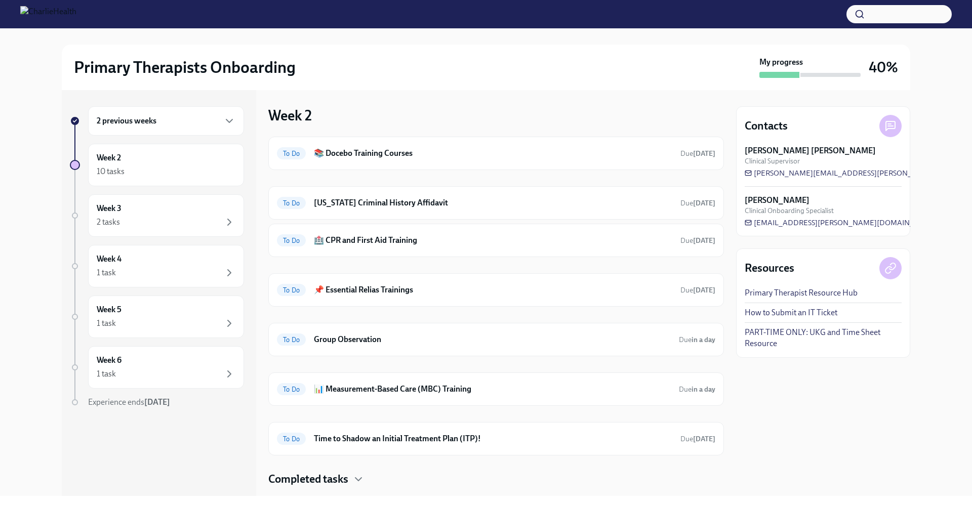
click at [199, 125] on div "2 previous weeks" at bounding box center [166, 121] width 139 height 12
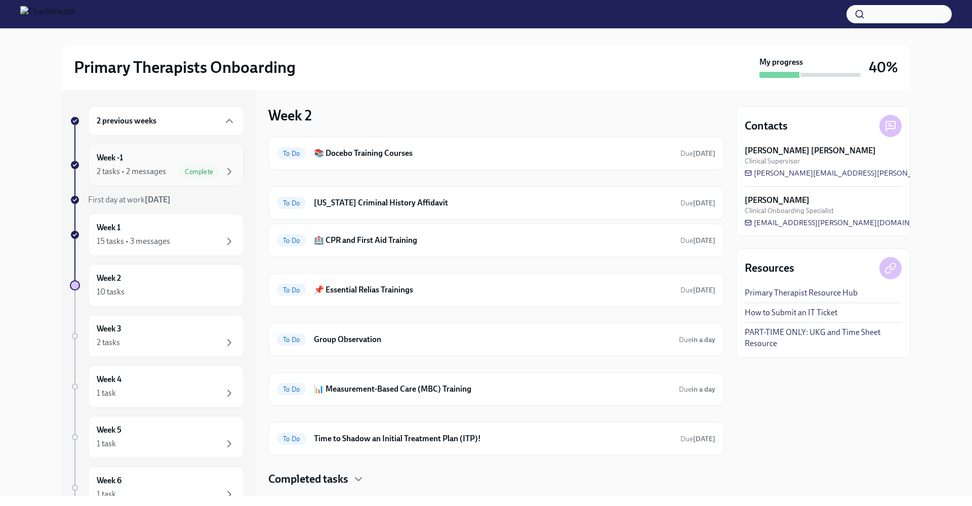
click at [168, 157] on div "Week -1 2 tasks • 2 messages Complete" at bounding box center [166, 164] width 139 height 25
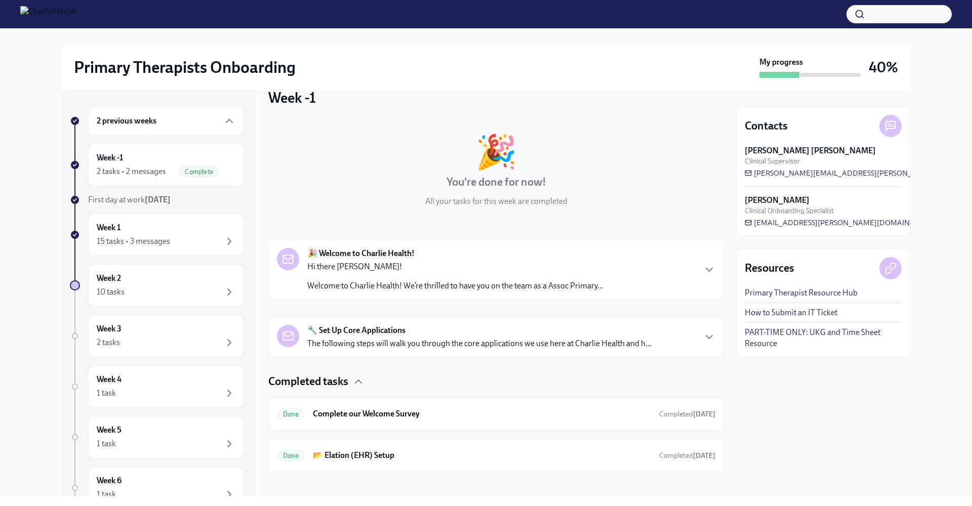
scroll to position [26, 0]
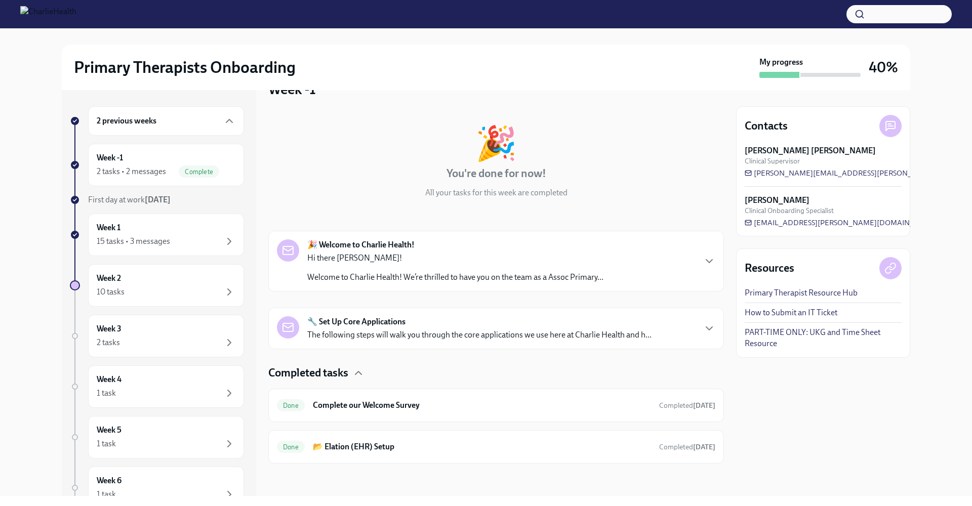
click at [393, 262] on p "Hi there [PERSON_NAME]!" at bounding box center [455, 258] width 296 height 11
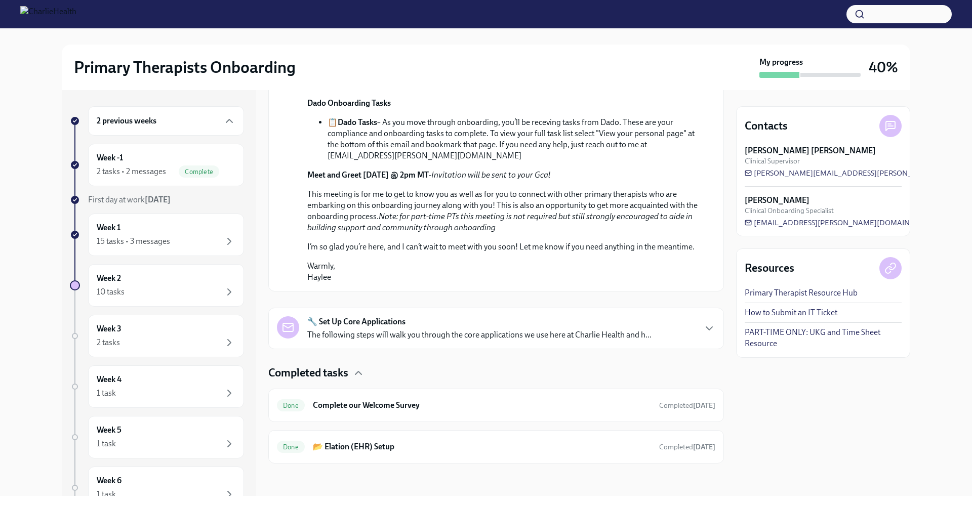
scroll to position [580, 0]
click at [419, 387] on h6 "Complete our Welcome Survey" at bounding box center [482, 405] width 338 height 11
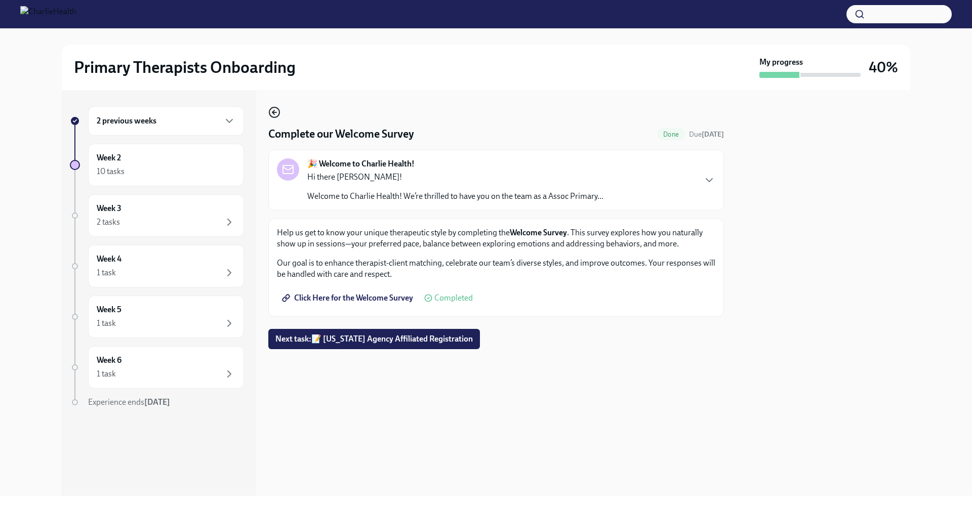
click at [275, 112] on icon "button" at bounding box center [274, 112] width 4 height 0
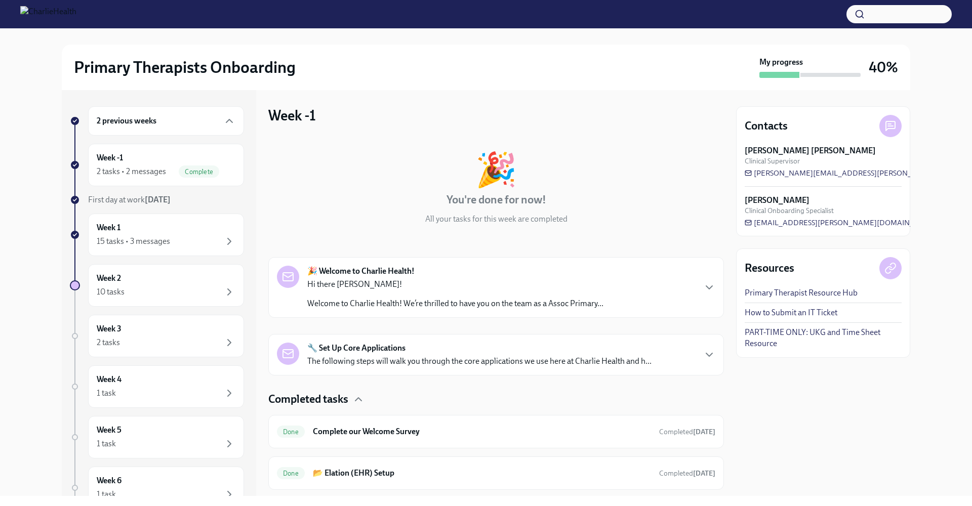
scroll to position [26, 0]
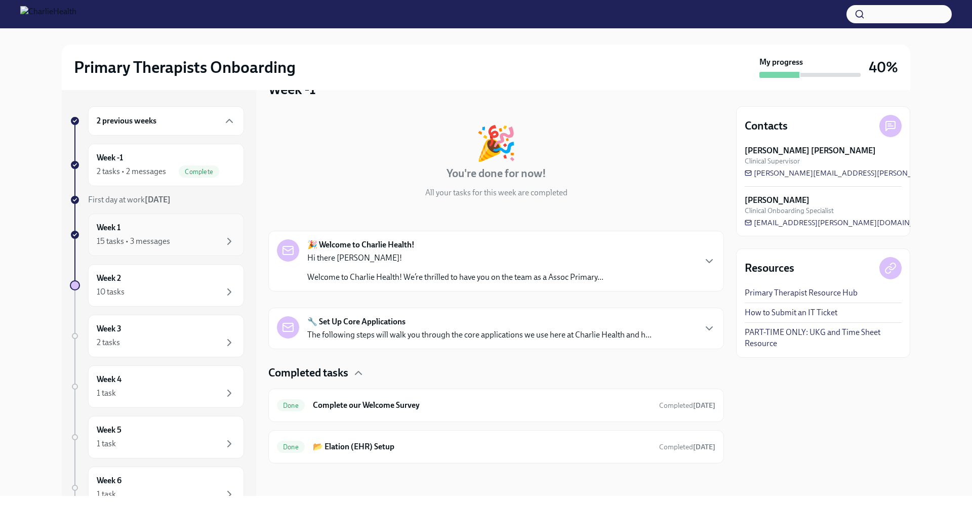
click at [154, 232] on div "Week 1 15 tasks • 3 messages" at bounding box center [166, 234] width 139 height 25
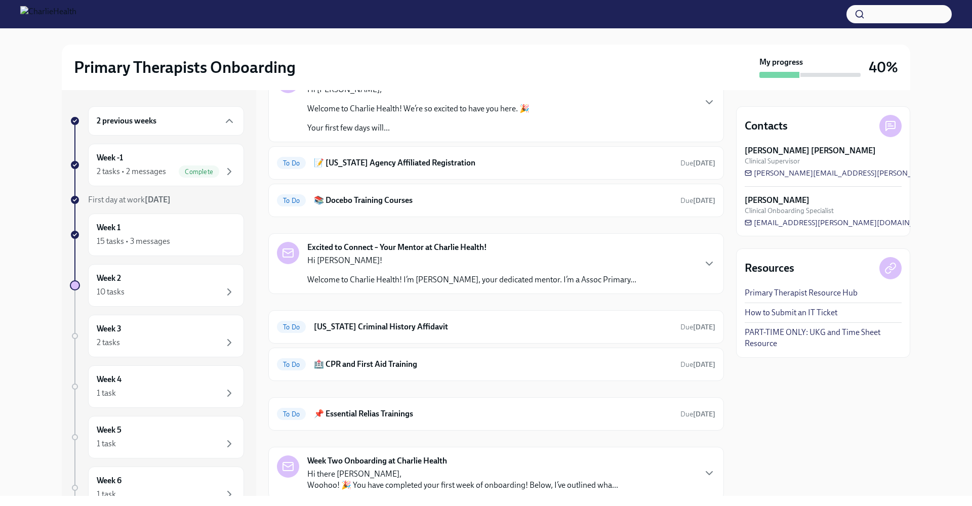
scroll to position [152, 0]
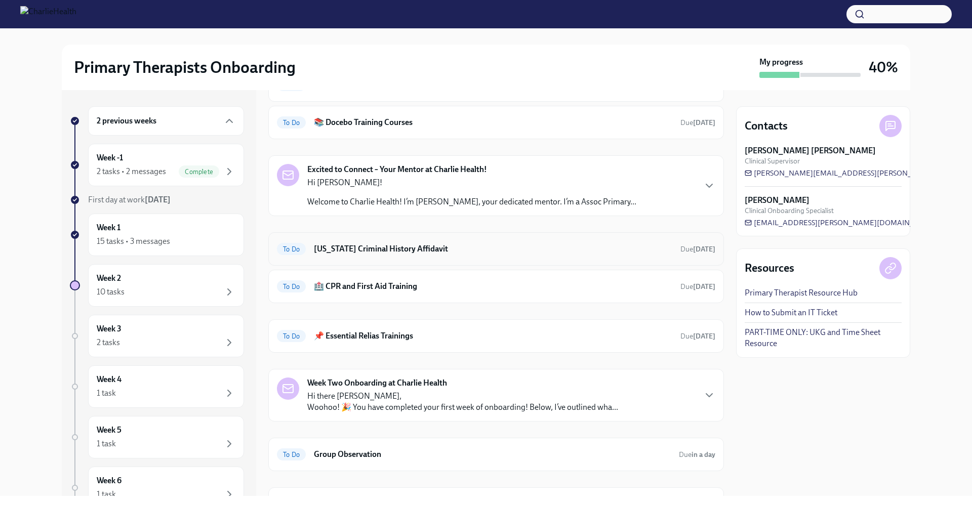
click at [444, 247] on h6 "[US_STATE] Criminal History Affidavit" at bounding box center [493, 248] width 358 height 11
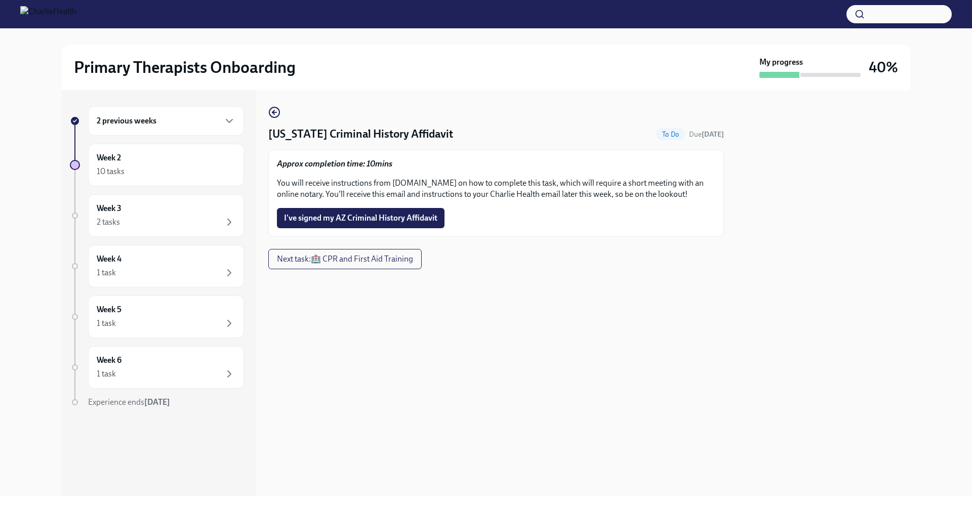
click at [360, 216] on span "I've signed my AZ Criminal History Affidavit" at bounding box center [360, 218] width 153 height 10
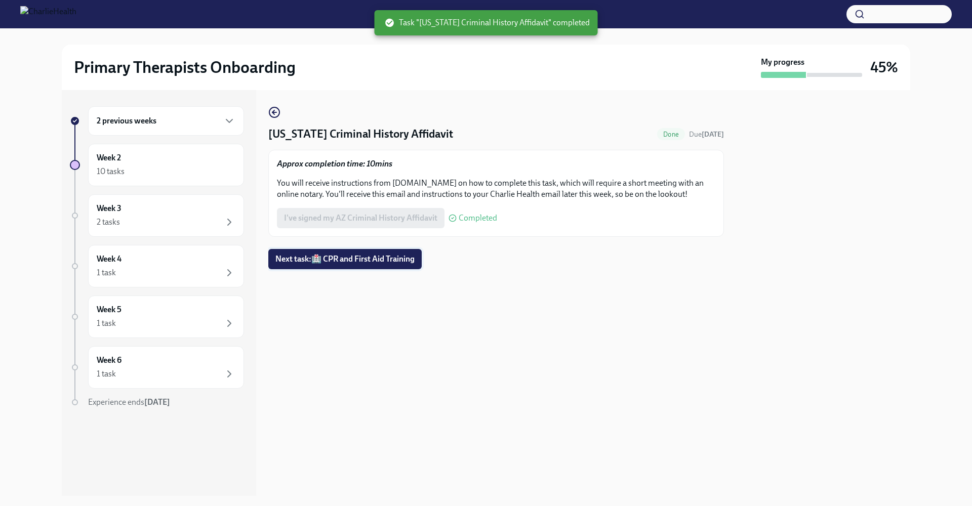
click at [360, 261] on span "Next task : 🏥 CPR and First Aid Training" at bounding box center [344, 259] width 139 height 10
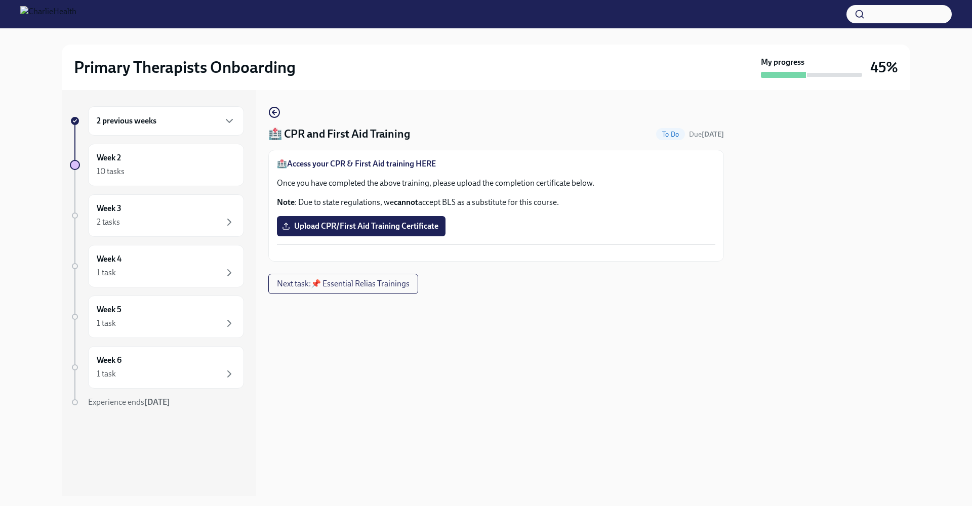
click at [364, 164] on strong "Access your CPR & First Aid training HERE" at bounding box center [361, 164] width 149 height 10
